Goal: Transaction & Acquisition: Purchase product/service

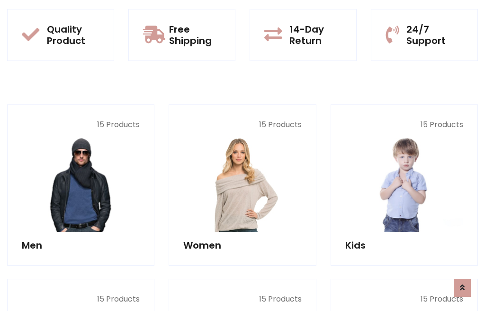
scroll to position [771, 0]
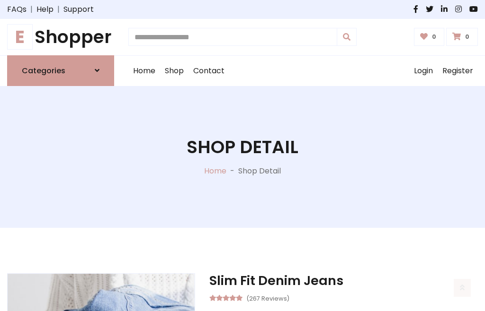
click at [61, 37] on h1 "E Shopper" at bounding box center [60, 37] width 107 height 21
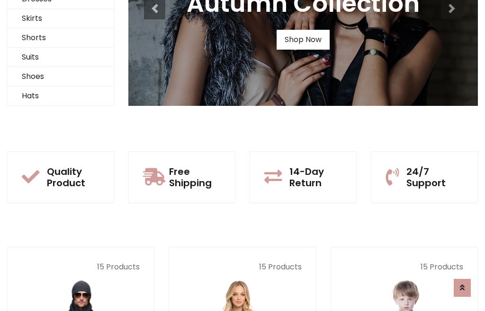
scroll to position [91, 0]
